Goal: Task Accomplishment & Management: Manage account settings

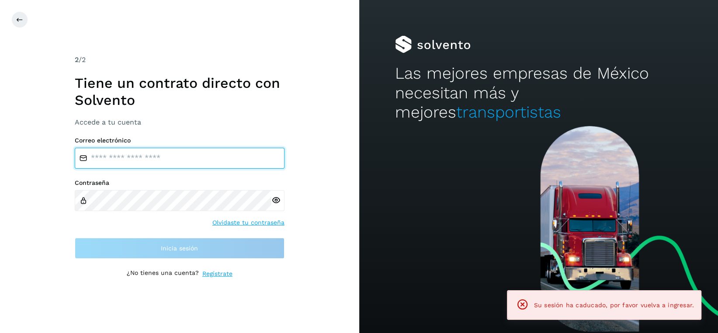
click at [222, 150] on input "email" at bounding box center [180, 158] width 210 height 21
type input "**********"
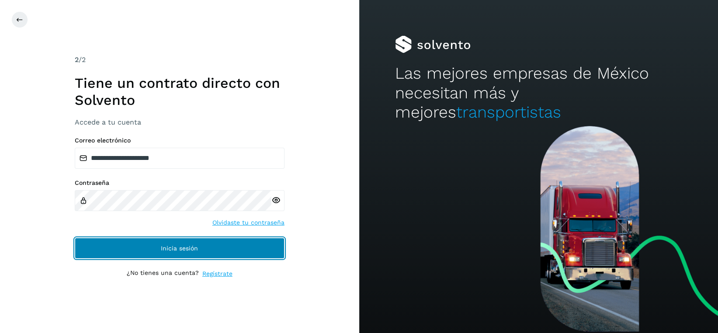
click at [198, 248] on button "Inicia sesión" at bounding box center [180, 248] width 210 height 21
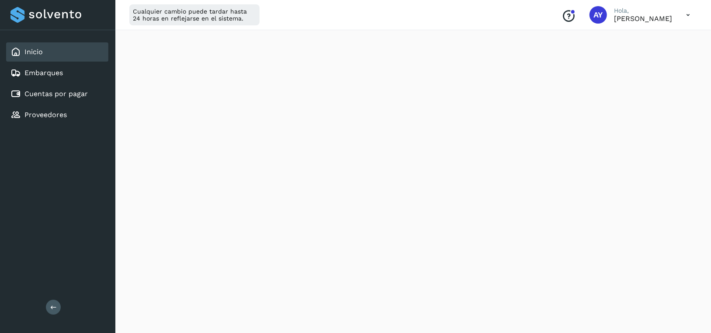
scroll to position [175, 0]
click at [66, 70] on div "Embarques" at bounding box center [57, 72] width 102 height 19
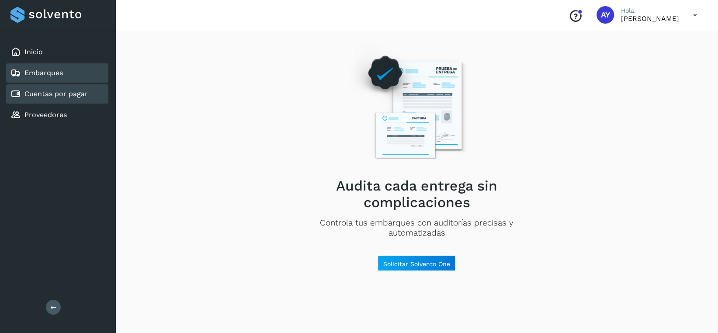
click at [66, 95] on link "Cuentas por pagar" at bounding box center [55, 94] width 63 height 8
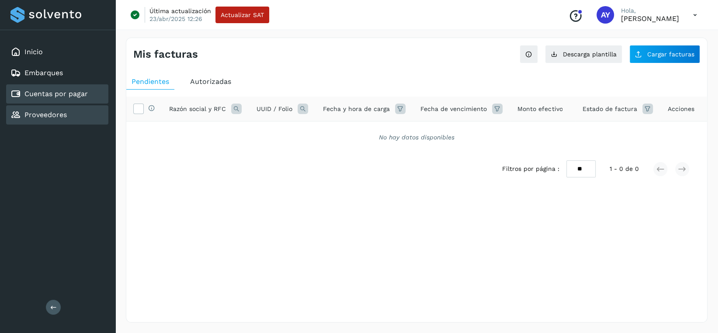
click at [63, 110] on div "Proveedores" at bounding box center [38, 115] width 56 height 10
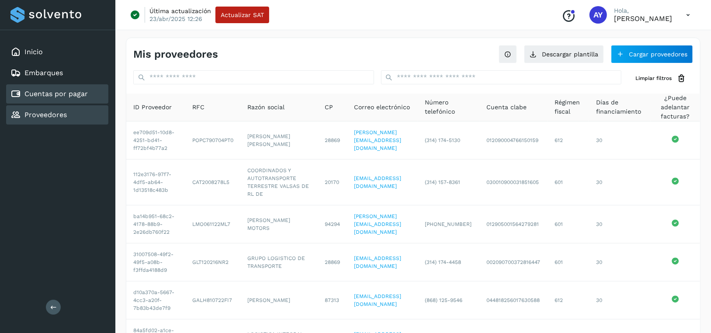
click at [70, 99] on div "Cuentas por pagar" at bounding box center [57, 93] width 102 height 19
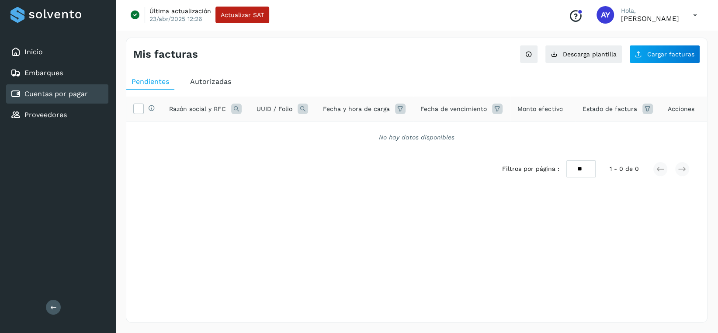
click at [209, 81] on span "Autorizadas" at bounding box center [210, 81] width 41 height 8
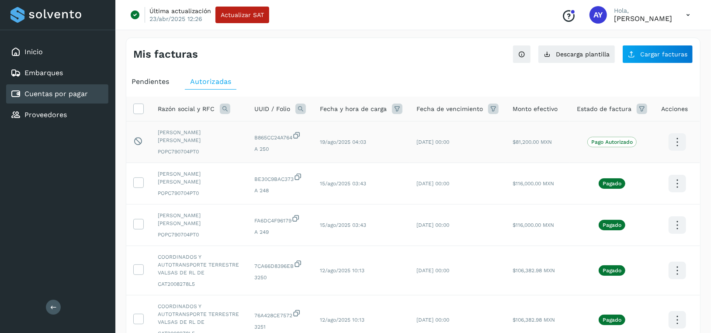
click at [680, 147] on icon at bounding box center [677, 142] width 21 height 21
click at [680, 147] on button "Factura XML" at bounding box center [634, 150] width 104 height 17
